Goal: Transaction & Acquisition: Purchase product/service

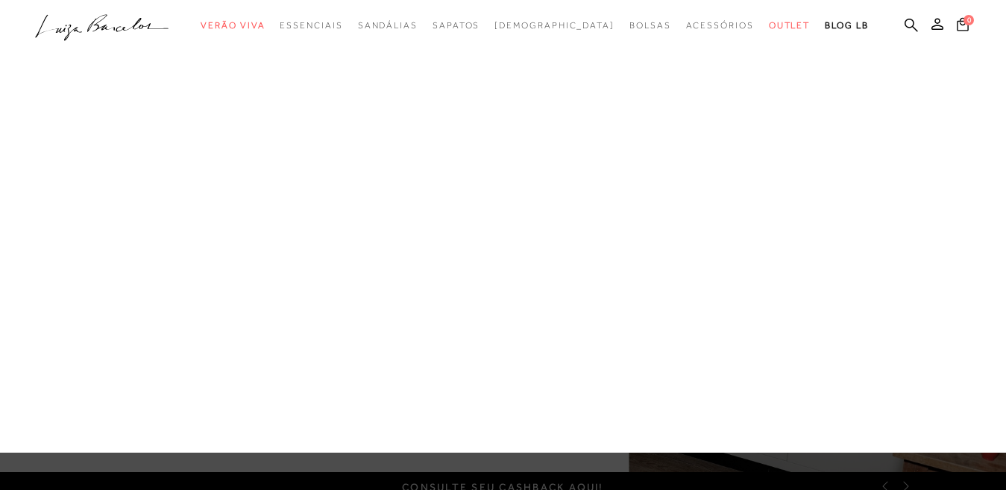
click at [0, 0] on link "Tênis" at bounding box center [0, 0] width 0 height 0
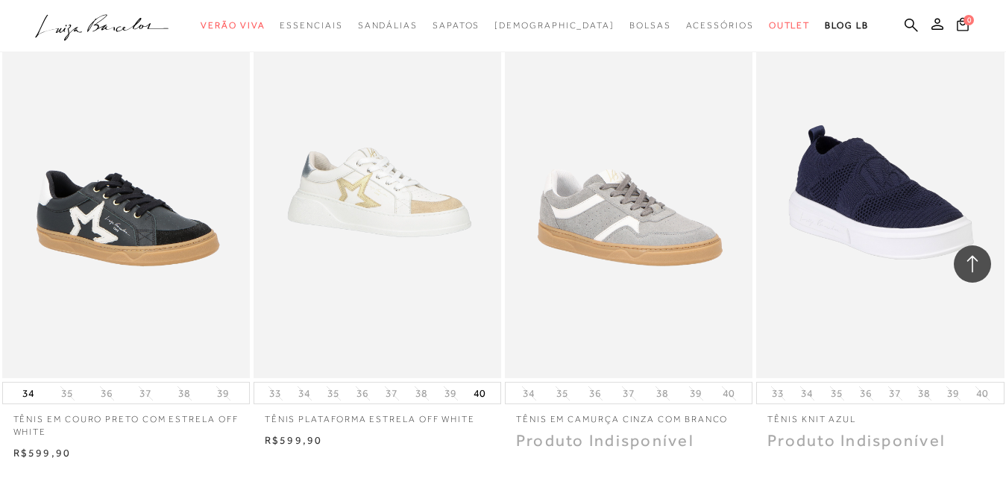
scroll to position [2684, 0]
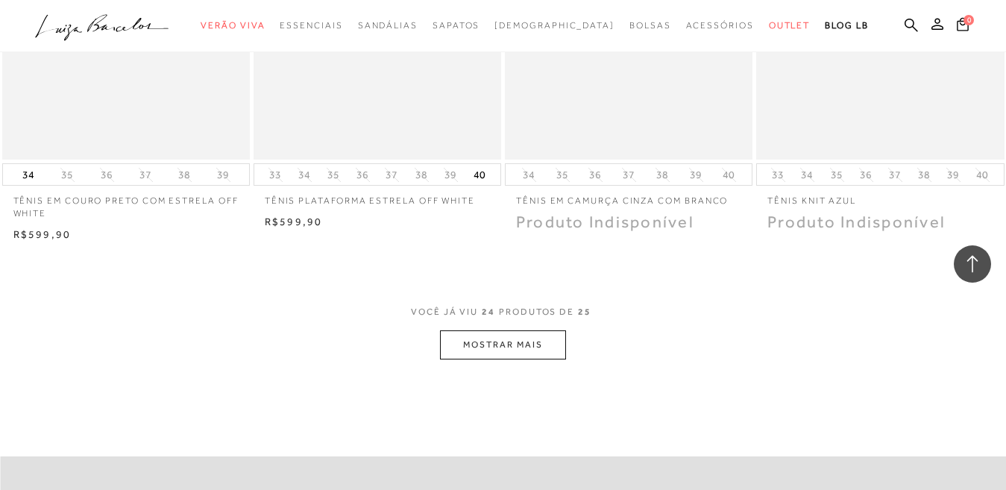
click at [517, 350] on button "MOSTRAR MAIS" at bounding box center [502, 344] width 125 height 29
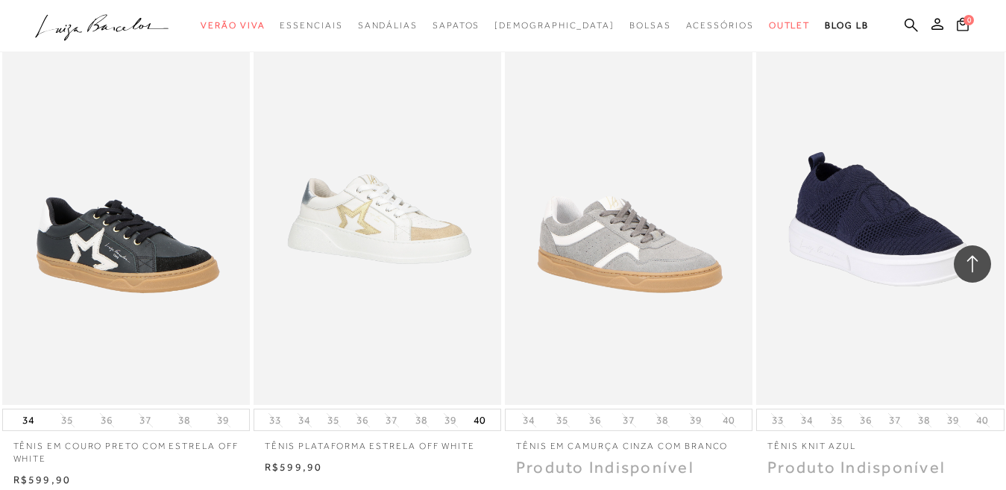
scroll to position [2385, 0]
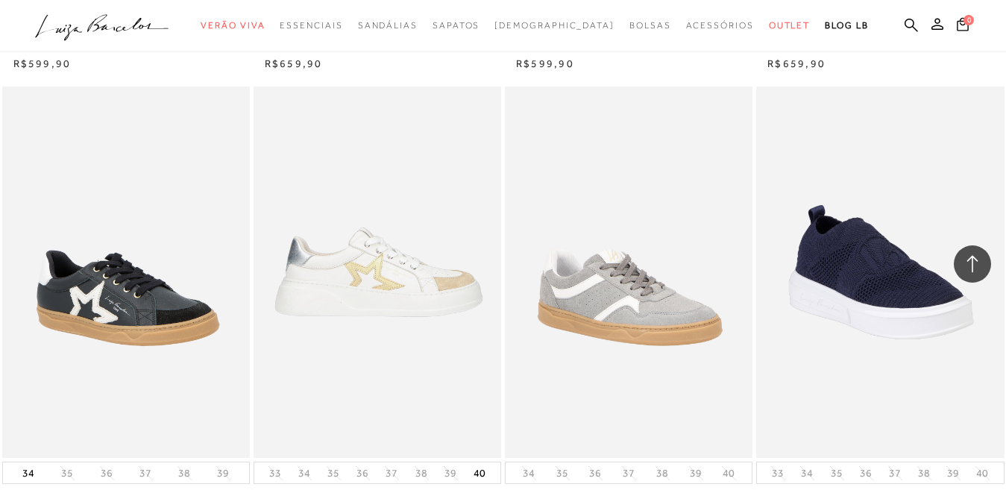
click at [390, 287] on img at bounding box center [378, 271] width 246 height 371
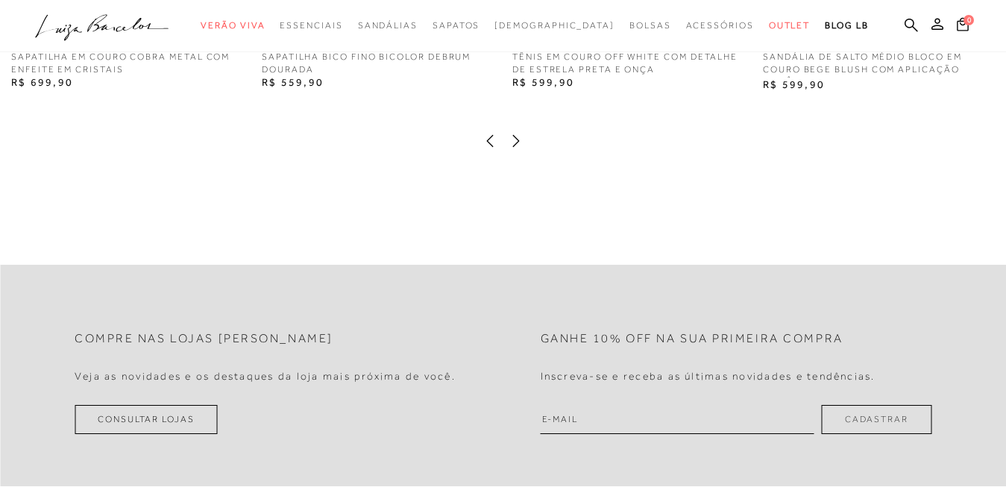
scroll to position [2162, 0]
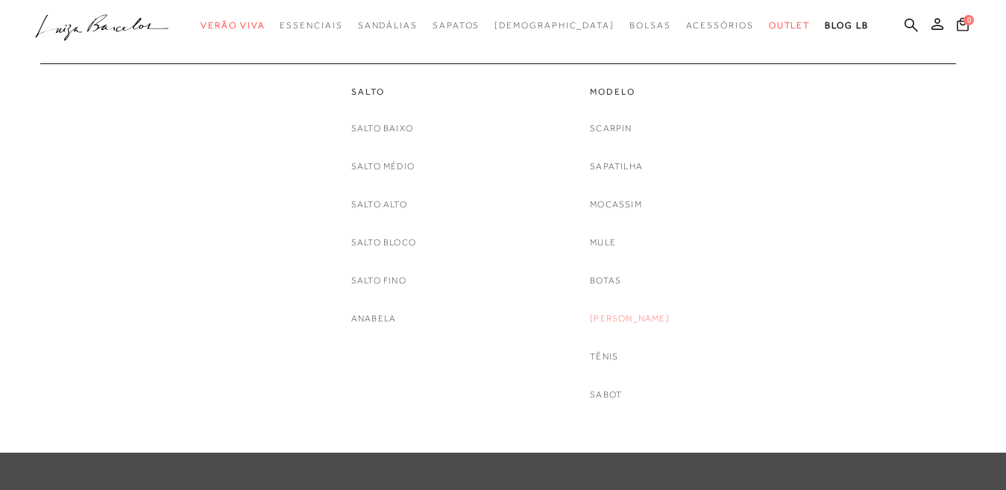
click at [633, 313] on link "[PERSON_NAME]" at bounding box center [630, 319] width 80 height 16
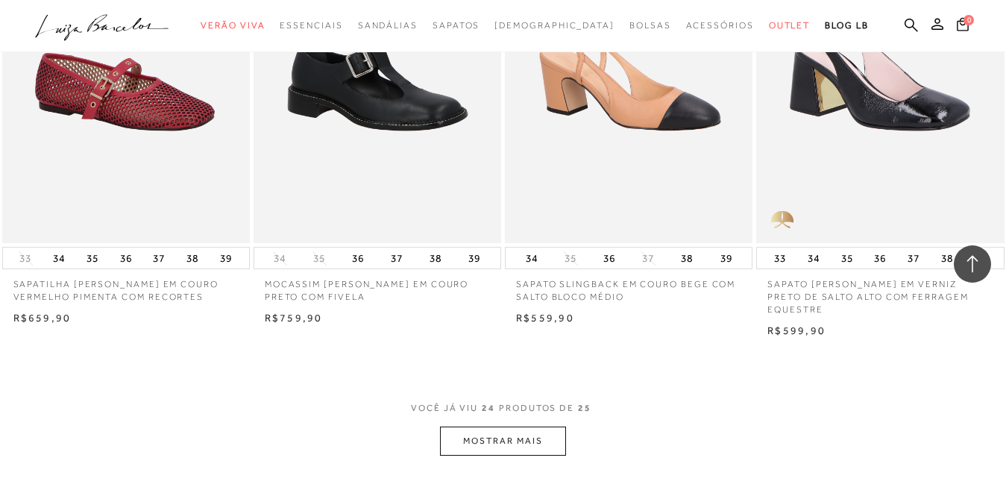
scroll to position [2758, 0]
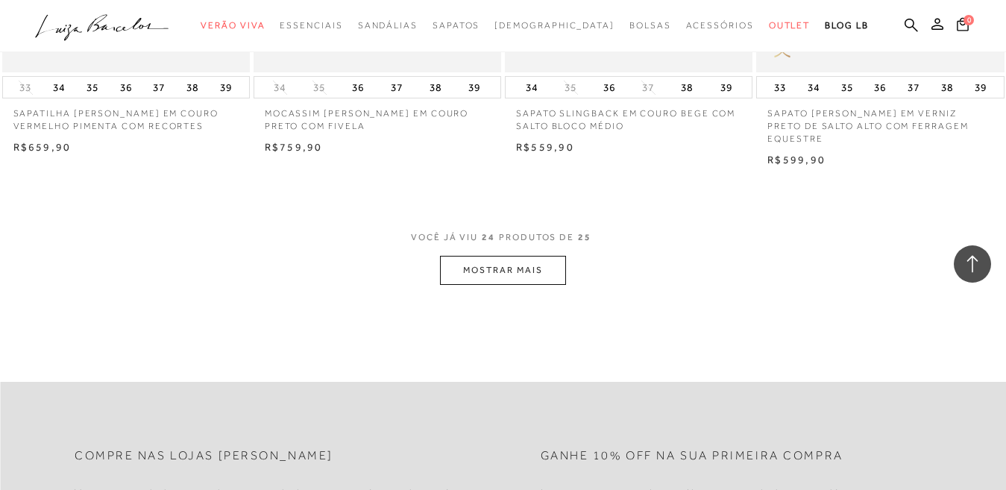
click at [534, 262] on button "MOSTRAR MAIS" at bounding box center [502, 270] width 125 height 29
